Goal: Register for event/course

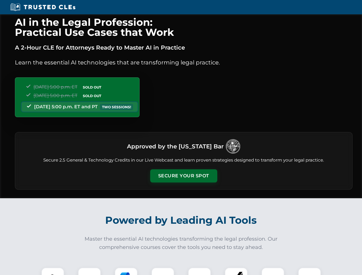
click at [183, 176] on button "Secure Your Spot" at bounding box center [183, 175] width 67 height 13
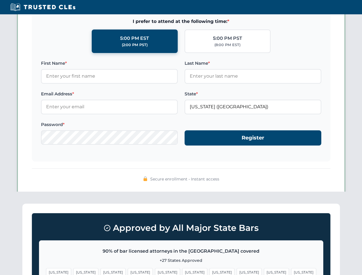
click at [209, 271] on span "[US_STATE]" at bounding box center [221, 272] width 25 height 8
click at [264, 271] on span "[US_STATE]" at bounding box center [276, 272] width 25 height 8
